Goal: Transaction & Acquisition: Book appointment/travel/reservation

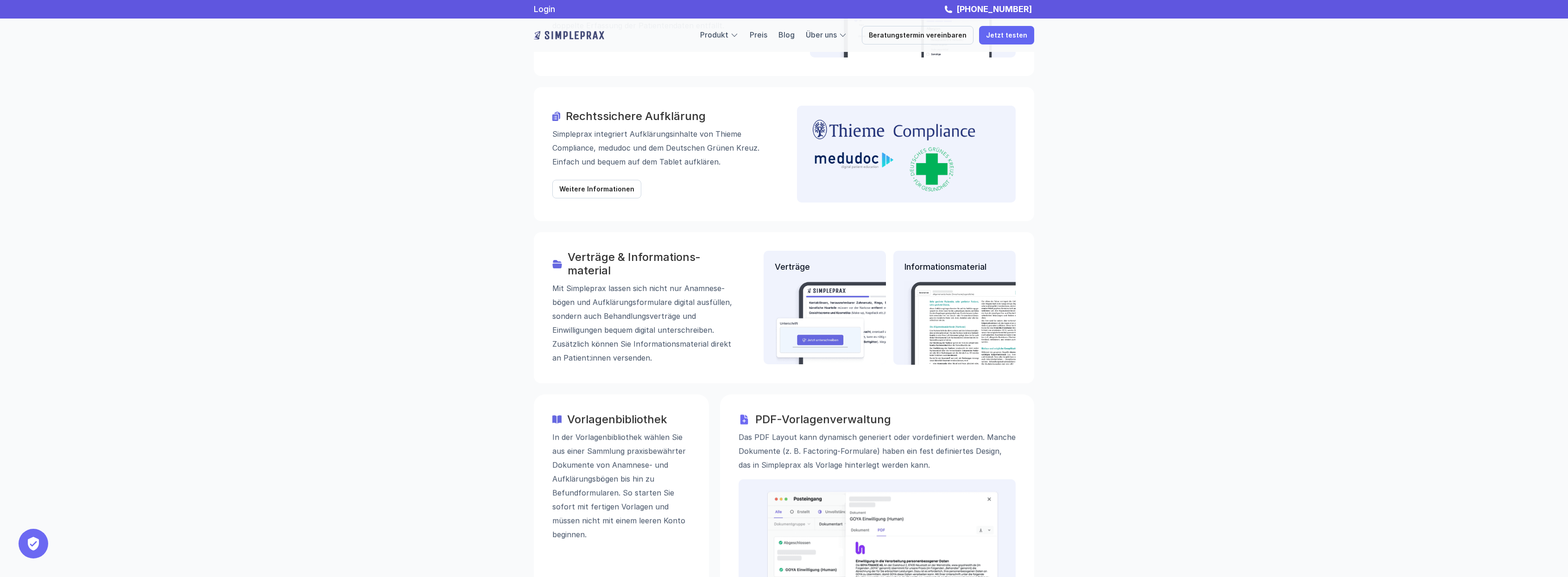
scroll to position [1112, 0]
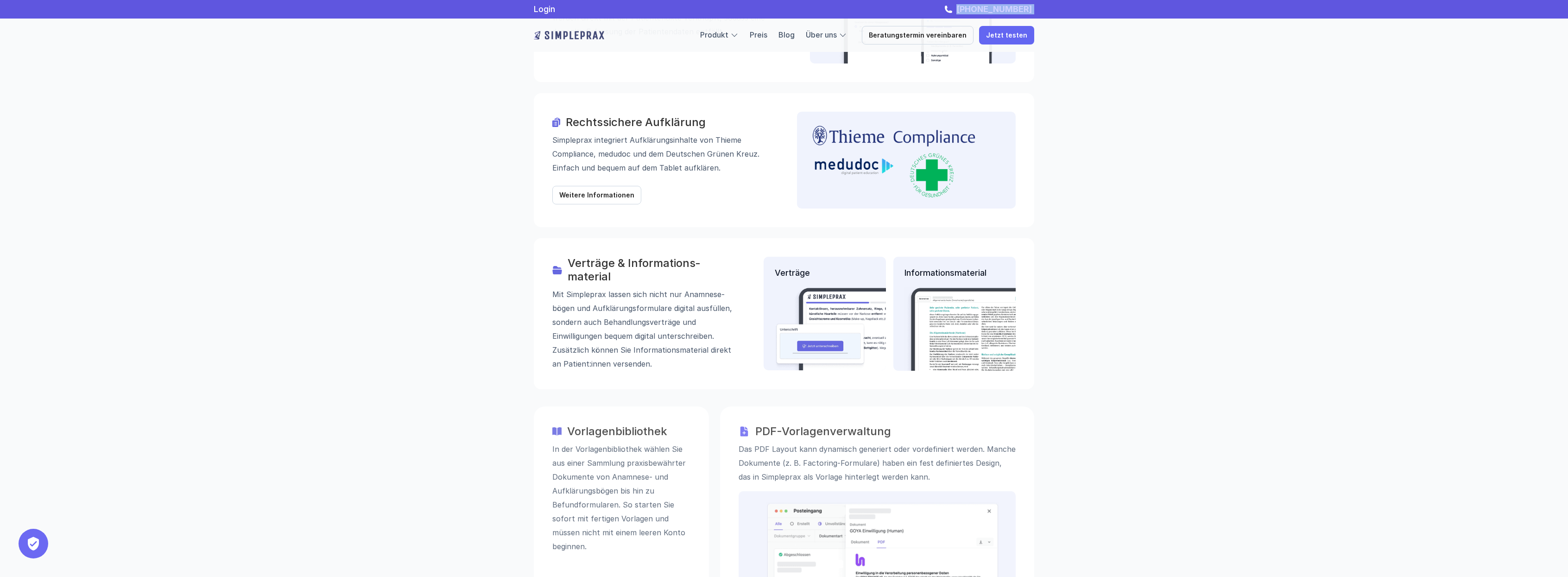
drag, startPoint x: 1052, startPoint y: 7, endPoint x: 962, endPoint y: 9, distance: 90.0
click at [962, 9] on div "Login [PHONE_NUMBER]" at bounding box center [784, 9] width 556 height 10
copy link "[PHONE_NUMBER]"
click at [778, 36] on div "Produkt Preis Blog Über uns" at bounding box center [773, 35] width 147 height 12
click at [767, 35] on link "Preis" at bounding box center [758, 34] width 18 height 9
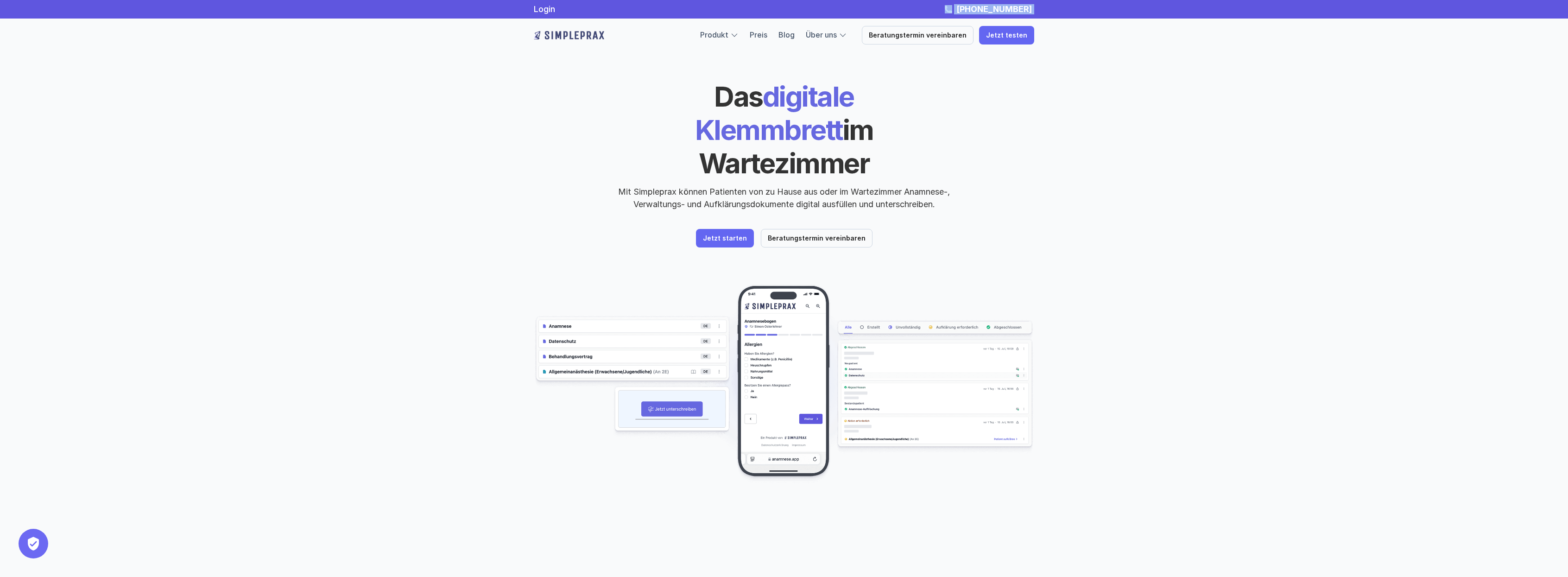
drag, startPoint x: 1040, startPoint y: 8, endPoint x: 956, endPoint y: 7, distance: 84.0
click at [956, 7] on div "Login [PHONE_NUMBER]" at bounding box center [784, 9] width 556 height 10
copy div "[PHONE_NUMBER]"
click at [929, 37] on p "Beratungstermin vereinbaren" at bounding box center [918, 35] width 98 height 8
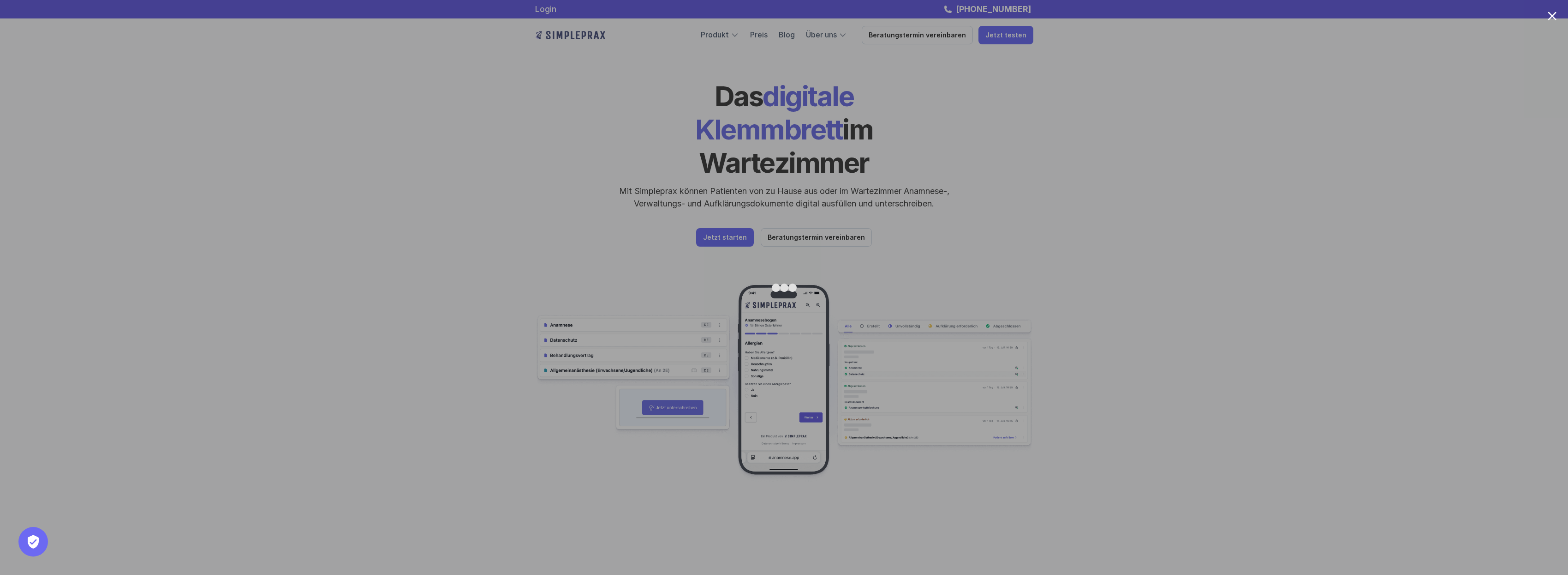
click at [1265, 483] on div at bounding box center [784, 288] width 1568 height 575
